Goal: Task Accomplishment & Management: Manage account settings

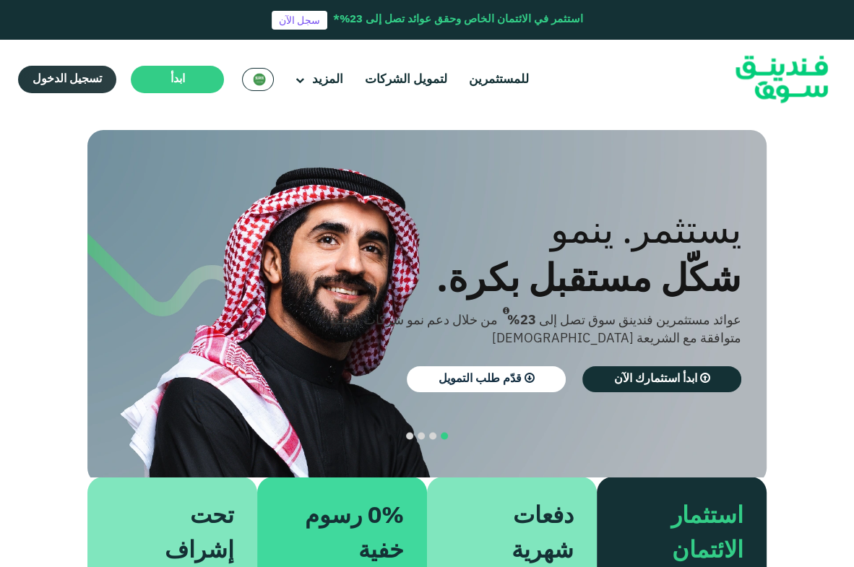
click at [69, 72] on link "تسجيل الدخول" at bounding box center [67, 79] width 98 height 27
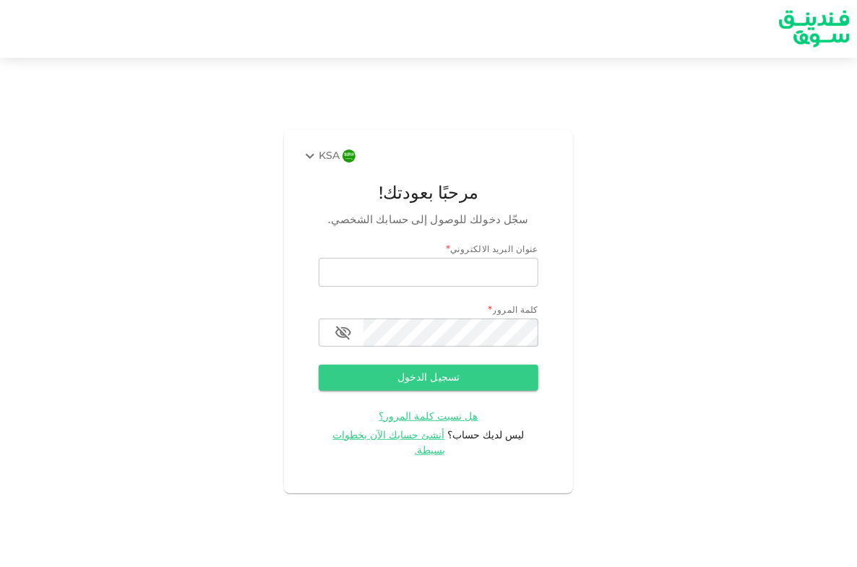
click at [342, 163] on img at bounding box center [348, 156] width 13 height 13
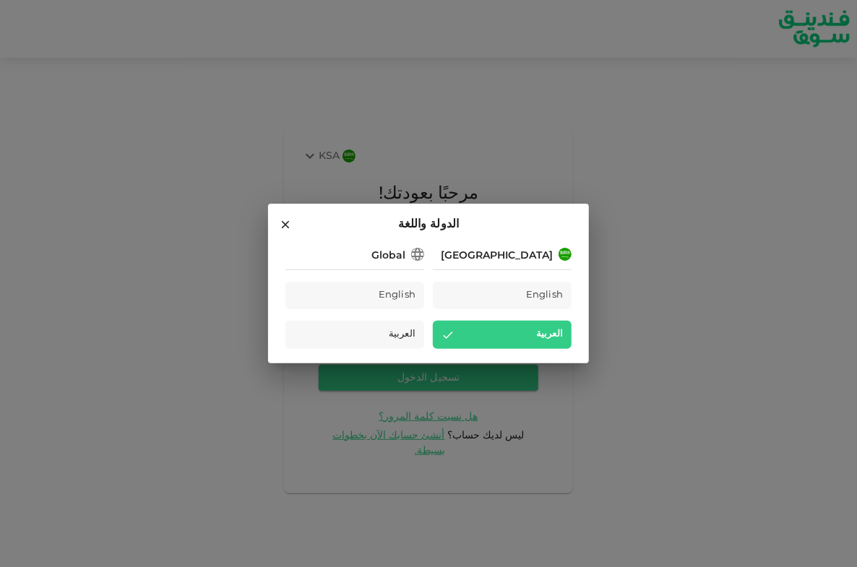
click at [396, 280] on div "Global English العربية" at bounding box center [354, 298] width 139 height 104
click at [396, 283] on div "English" at bounding box center [354, 296] width 139 height 28
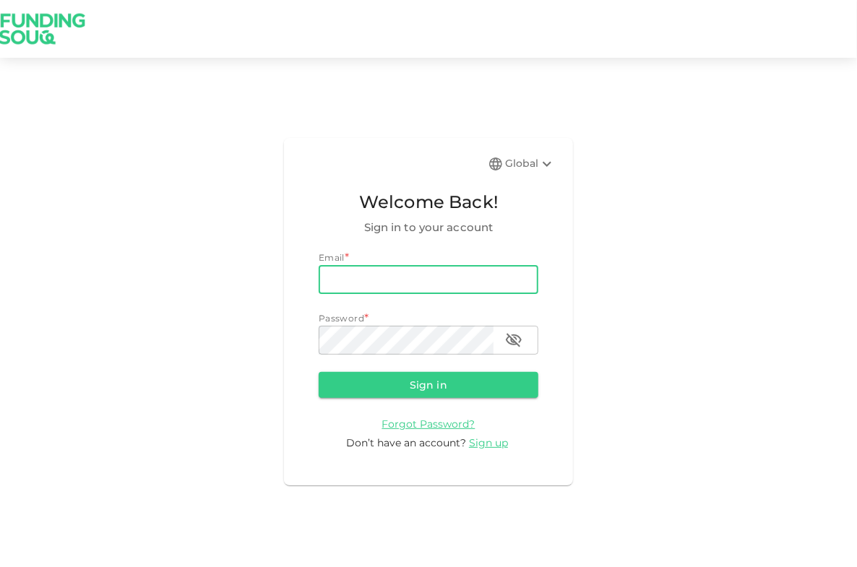
click at [386, 285] on input "email" at bounding box center [429, 279] width 220 height 29
type input "[EMAIL_ADDRESS][DOMAIN_NAME]"
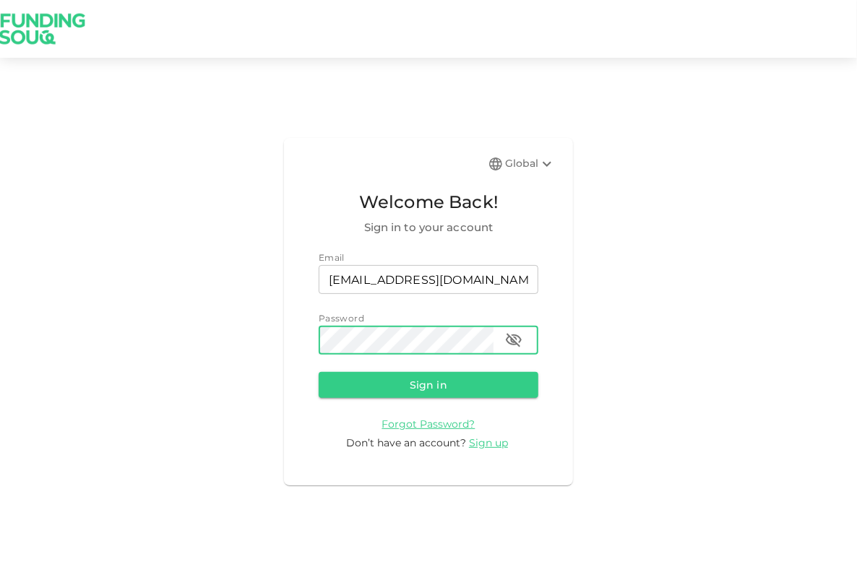
click at [526, 338] on button "button" at bounding box center [513, 340] width 29 height 29
click at [447, 386] on button "Sign in" at bounding box center [429, 385] width 220 height 26
